Goal: Task Accomplishment & Management: Use online tool/utility

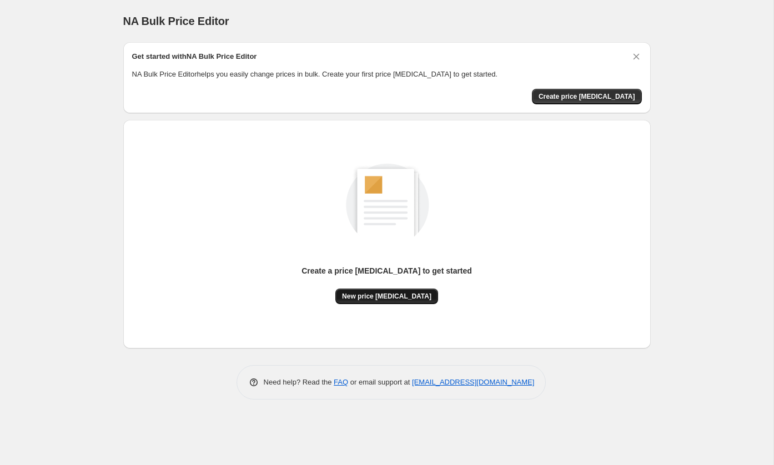
click at [407, 290] on button "New price [MEDICAL_DATA]" at bounding box center [386, 297] width 103 height 16
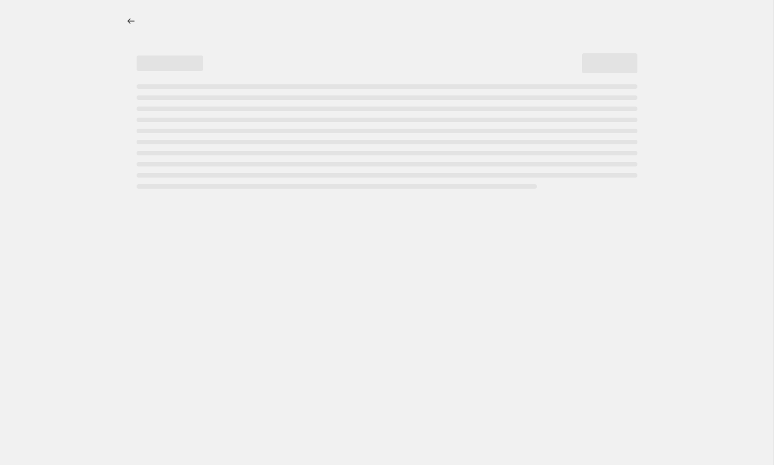
select select "percentage"
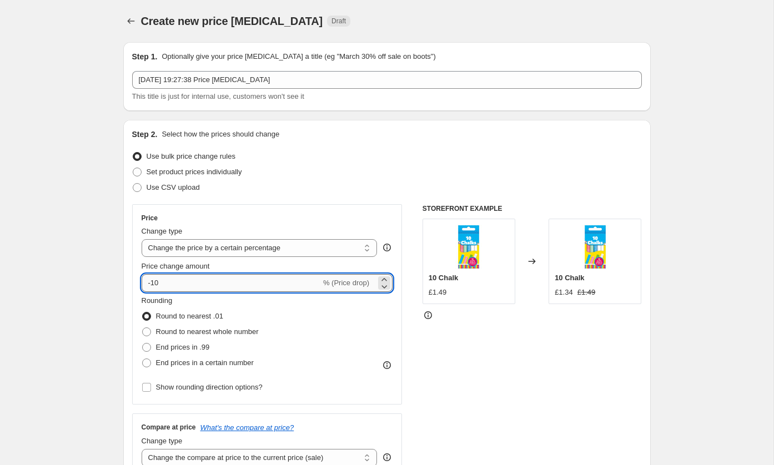
click at [280, 278] on input "-10" at bounding box center [231, 283] width 179 height 18
type input "-1"
type input "-3"
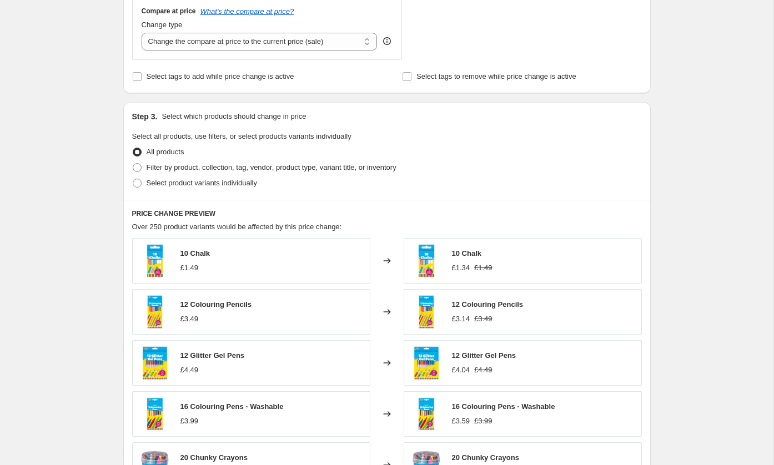
scroll to position [179, 0]
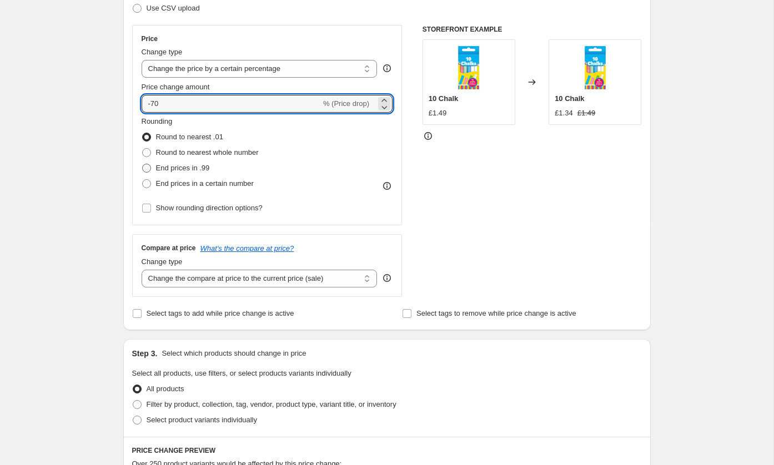
type input "-70"
click at [183, 170] on span "End prices in .99" at bounding box center [183, 168] width 54 height 8
click at [143, 164] on input "End prices in .99" at bounding box center [142, 164] width 1 height 1
radio input "true"
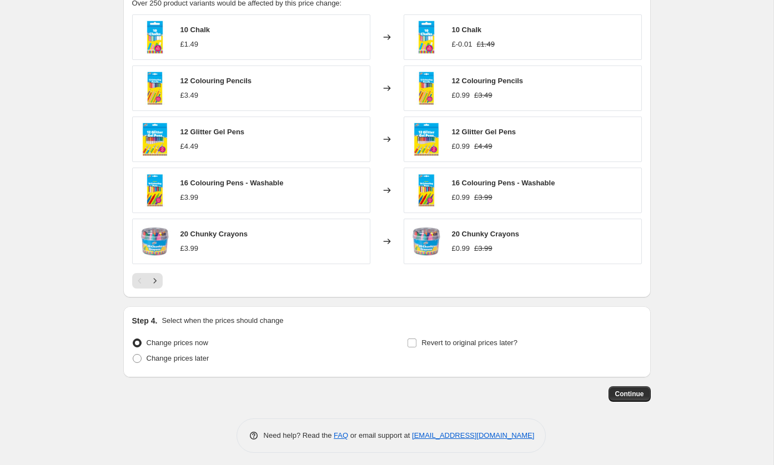
scroll to position [0, 0]
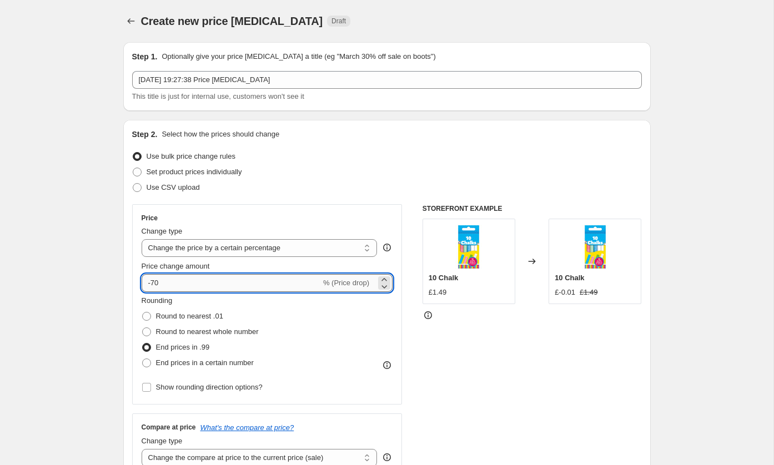
click at [244, 281] on input "-70" at bounding box center [231, 283] width 179 height 18
type input "-7"
type input "-40"
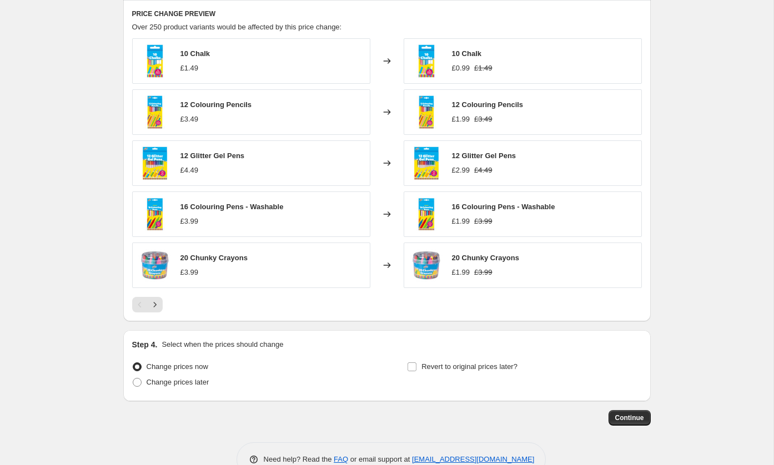
scroll to position [640, 0]
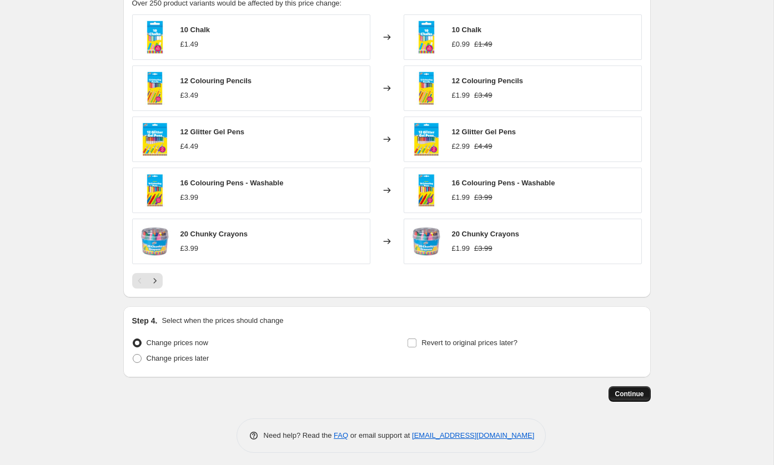
click at [635, 398] on button "Continue" at bounding box center [629, 394] width 42 height 16
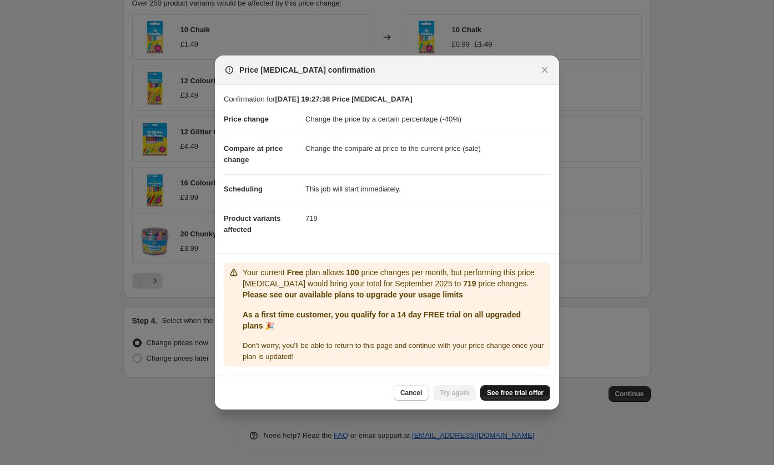
click at [500, 385] on link "See free trial offer" at bounding box center [515, 393] width 70 height 16
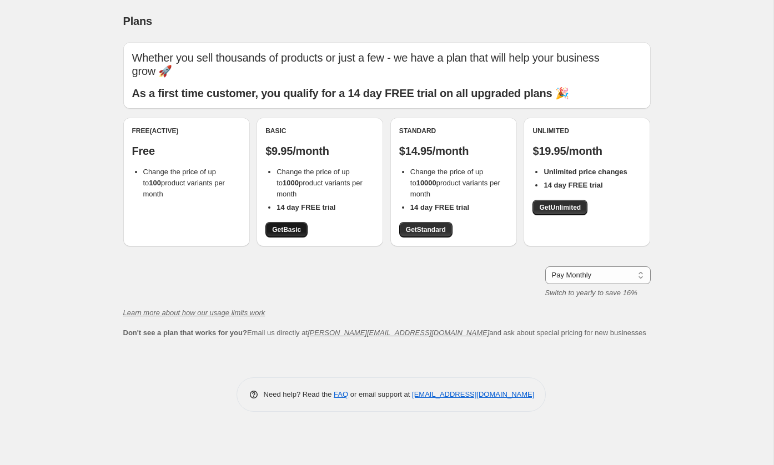
click at [305, 222] on link "Get Basic" at bounding box center [286, 230] width 42 height 16
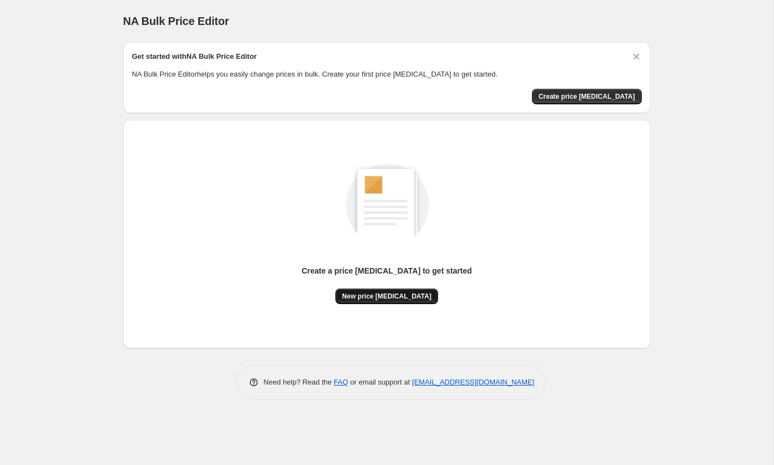
click at [406, 291] on button "New price [MEDICAL_DATA]" at bounding box center [386, 297] width 103 height 16
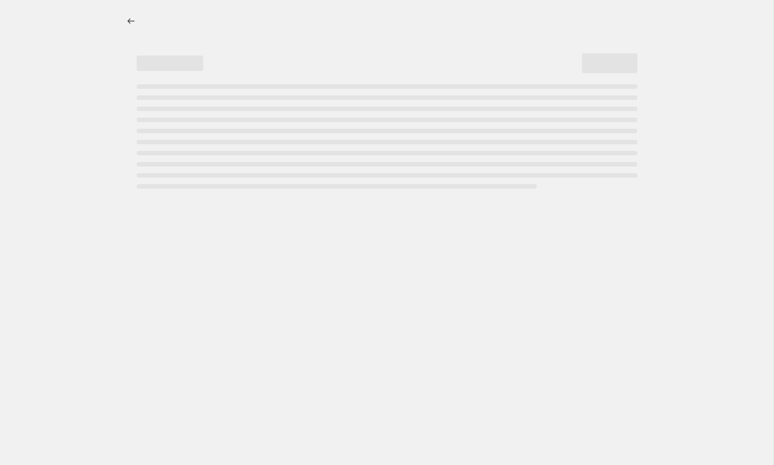
select select "percentage"
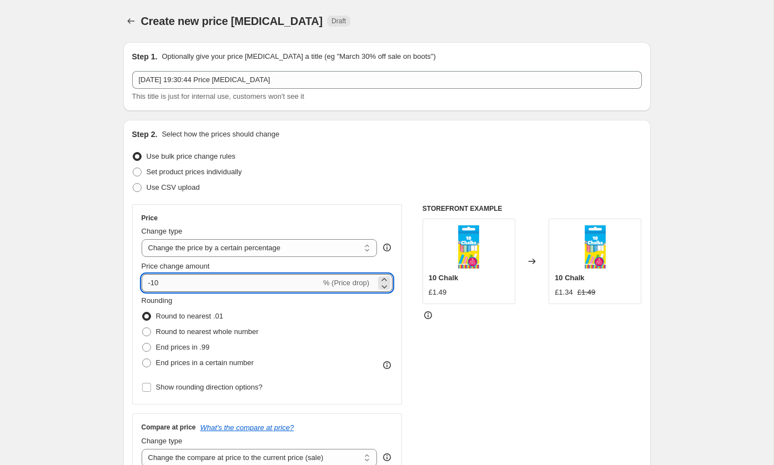
click at [301, 284] on input "-10" at bounding box center [231, 283] width 179 height 18
type input "-1"
type input "-50"
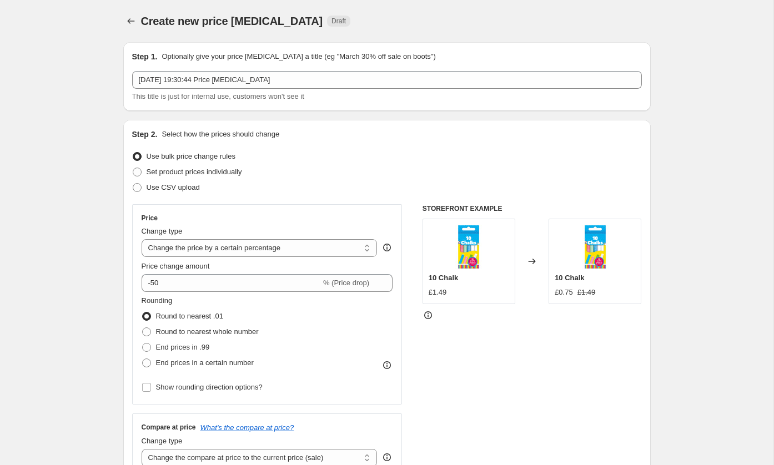
click at [369, 163] on div "Use bulk price change rules" at bounding box center [387, 157] width 510 height 16
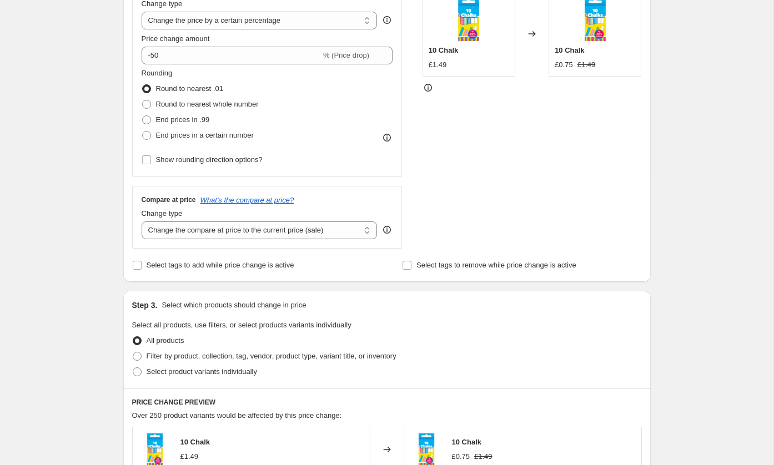
scroll to position [225, 0]
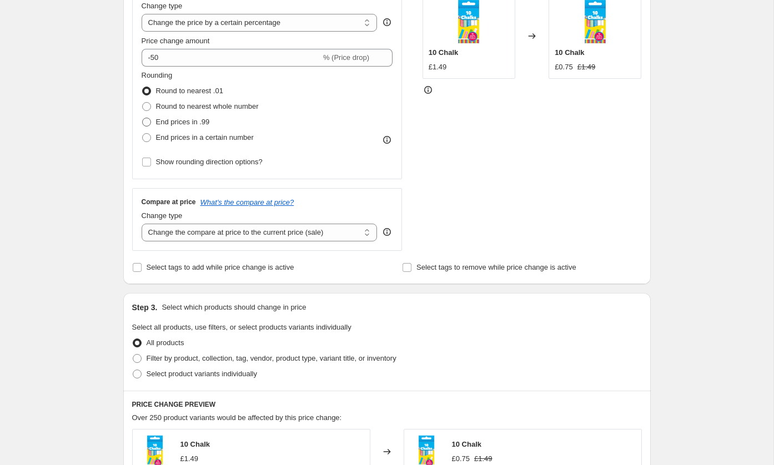
click at [182, 120] on span "End prices in .99" at bounding box center [183, 122] width 54 height 8
click at [143, 118] on input "End prices in .99" at bounding box center [142, 118] width 1 height 1
radio input "true"
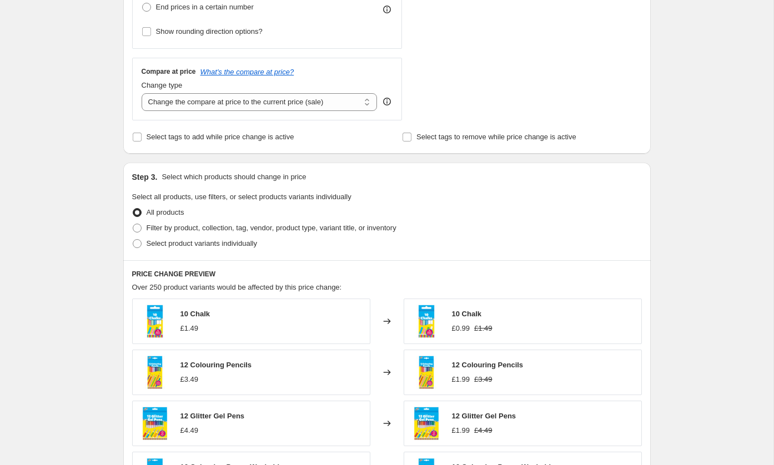
scroll to position [640, 0]
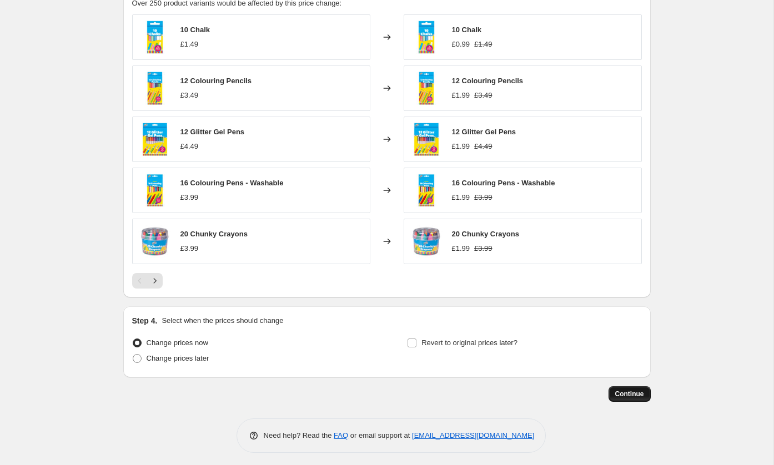
click at [617, 390] on span "Continue" at bounding box center [629, 394] width 29 height 9
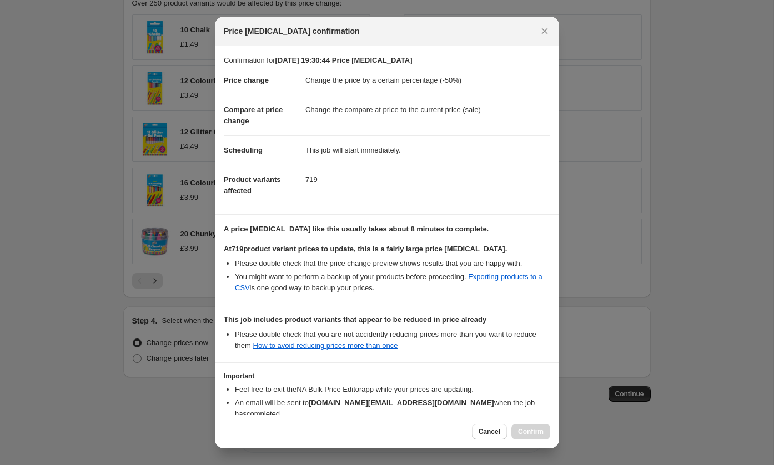
scroll to position [61, 0]
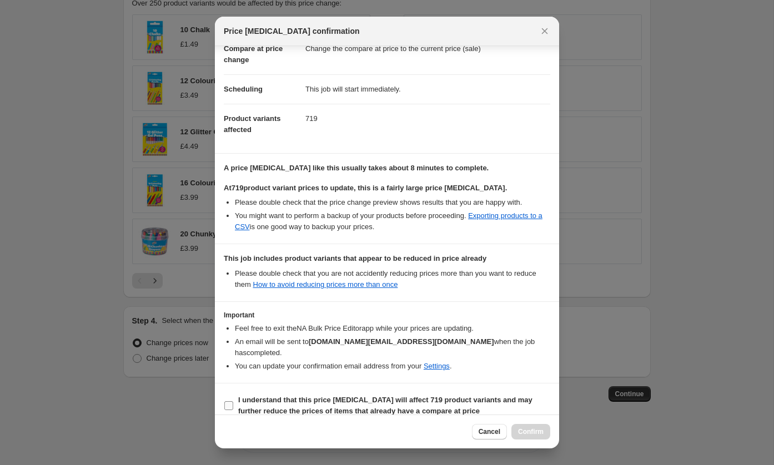
click at [310, 396] on b "I understand that this price [MEDICAL_DATA] will affect 719 product variants an…" at bounding box center [385, 405] width 294 height 19
click at [233, 401] on input "I understand that this price [MEDICAL_DATA] will affect 719 product variants an…" at bounding box center [228, 405] width 9 height 9
checkbox input "true"
click at [533, 430] on span "Confirm" at bounding box center [531, 432] width 26 height 9
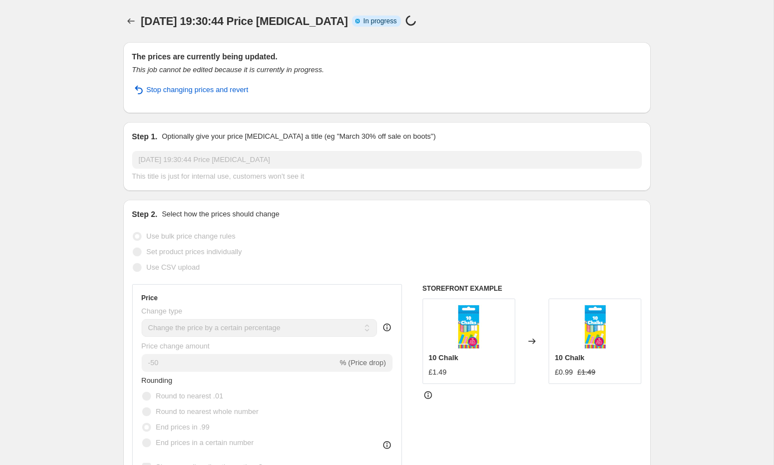
click at [327, 22] on span "[DATE] 19:30:44 Price [MEDICAL_DATA]" at bounding box center [244, 21] width 207 height 12
click at [395, 19] on span "In progress" at bounding box center [379, 21] width 33 height 9
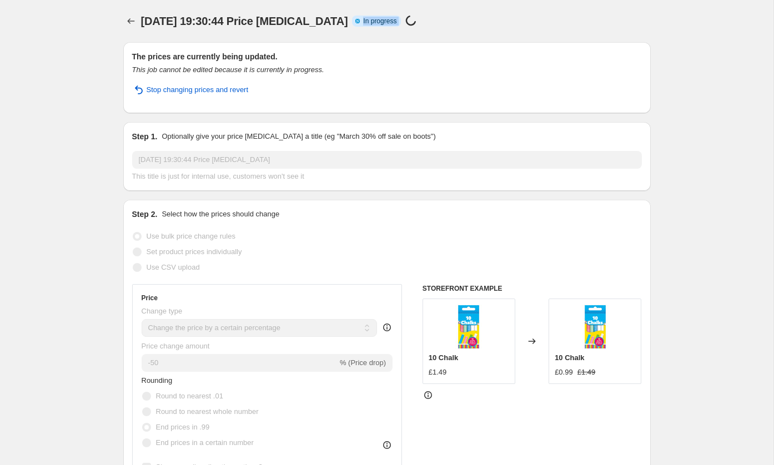
click at [395, 19] on span "In progress" at bounding box center [379, 21] width 33 height 9
click at [322, 76] on div "The prices are currently being updated. This job cannot be edited because it is…" at bounding box center [387, 77] width 510 height 53
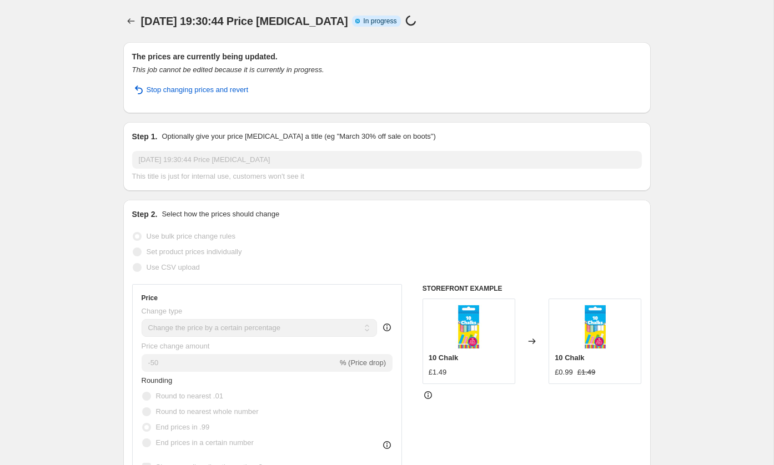
click at [331, 137] on p "Optionally give your price [MEDICAL_DATA] a title (eg "March 30% off sale on bo…" at bounding box center [299, 136] width 274 height 11
click at [427, 8] on div "[DATE] 19:30:44 Price [MEDICAL_DATA]. This page is ready [DATE] 19:30:44 Price …" at bounding box center [386, 21] width 527 height 42
click at [469, 18] on p "100/719 (13%)" at bounding box center [448, 21] width 47 height 8
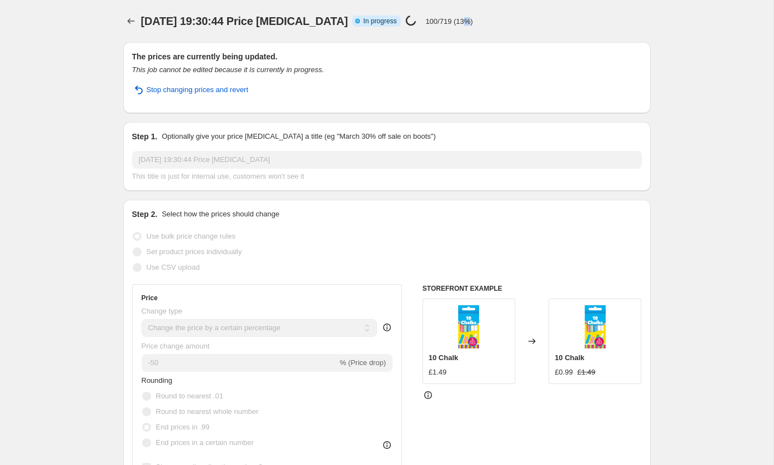
click at [469, 18] on p "100/719 (13%)" at bounding box center [448, 21] width 47 height 8
click at [437, 15] on div "Price [MEDICAL_DATA] in progress... 100/719 (13%)" at bounding box center [438, 21] width 67 height 13
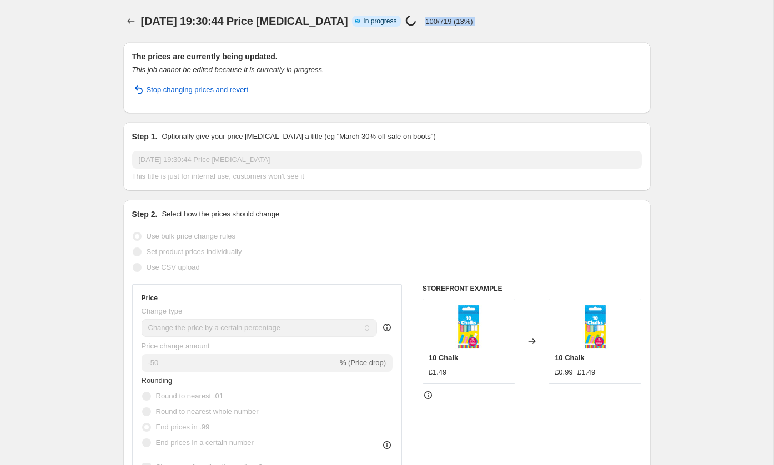
click at [437, 15] on div "Price [MEDICAL_DATA] in progress... 100/719 (13%)" at bounding box center [438, 21] width 67 height 13
click at [452, 22] on p "110/719 (15%)" at bounding box center [448, 21] width 47 height 8
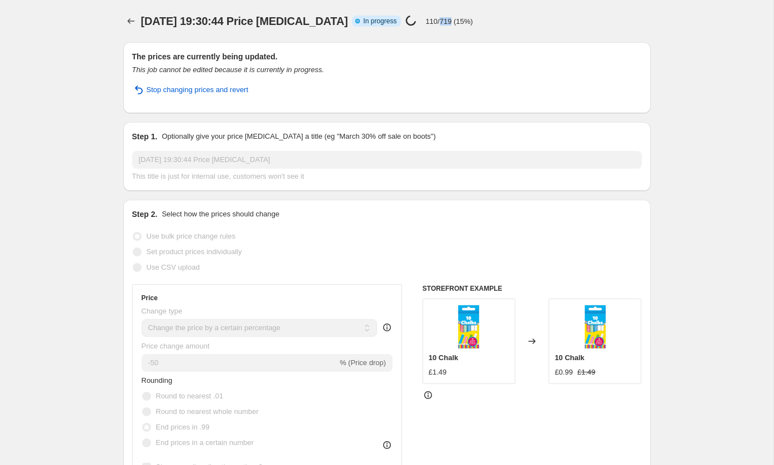
click at [452, 22] on p "110/719 (15%)" at bounding box center [448, 21] width 47 height 8
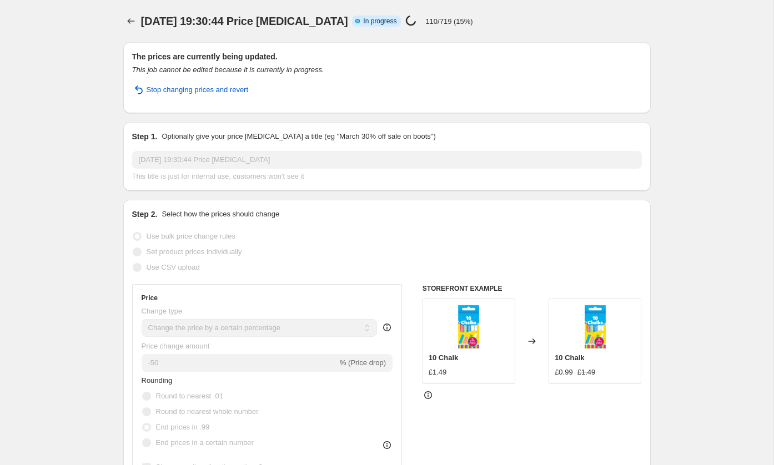
click at [452, 22] on p "110/719 (15%)" at bounding box center [448, 21] width 47 height 8
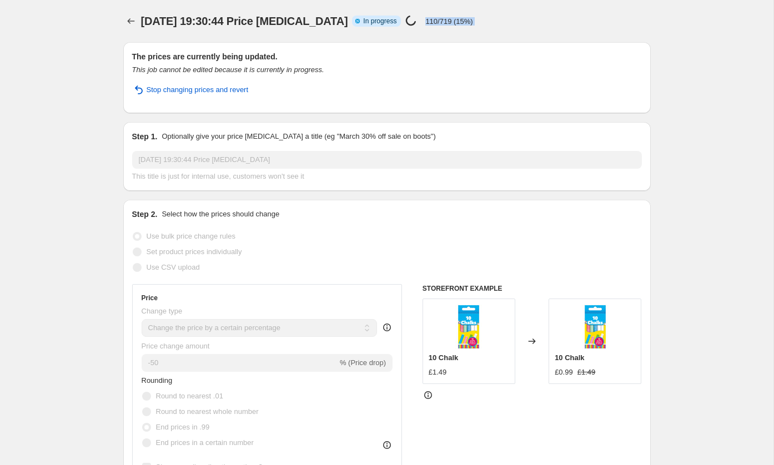
click at [452, 22] on p "110/719 (15%)" at bounding box center [448, 21] width 47 height 8
click at [603, 51] on div "The prices are currently being updated. This job cannot be edited because it is…" at bounding box center [386, 77] width 527 height 71
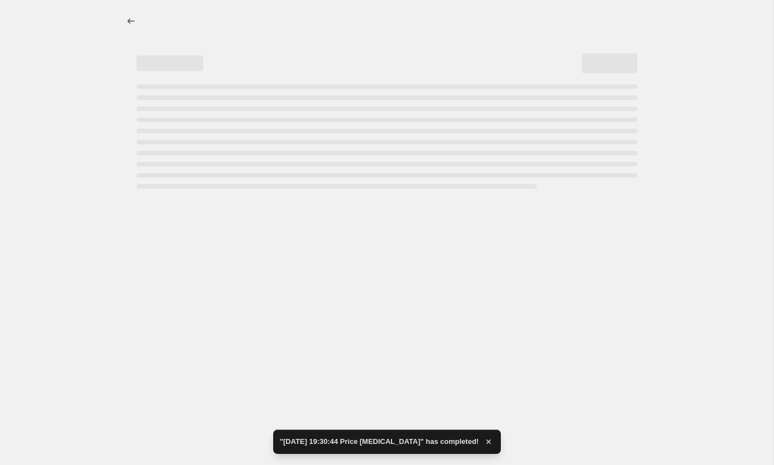
select select "percentage"
